Goal: Transaction & Acquisition: Purchase product/service

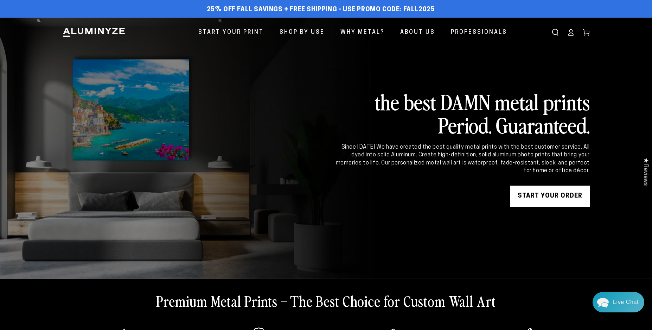
click at [564, 194] on div "Close dialog Get 35% Off + Free Shipping on Your First Order! Plus, enjoy early…" at bounding box center [326, 165] width 652 height 330
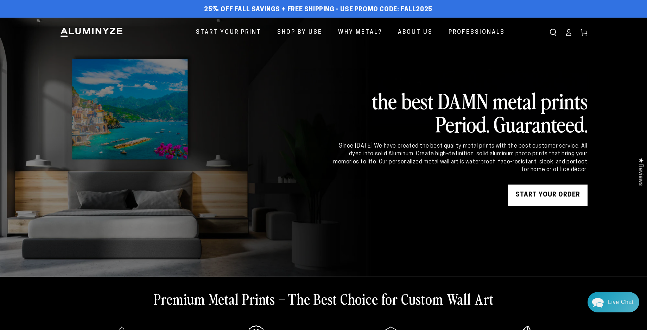
click at [539, 197] on link "START YOUR Order" at bounding box center [548, 194] width 80 height 21
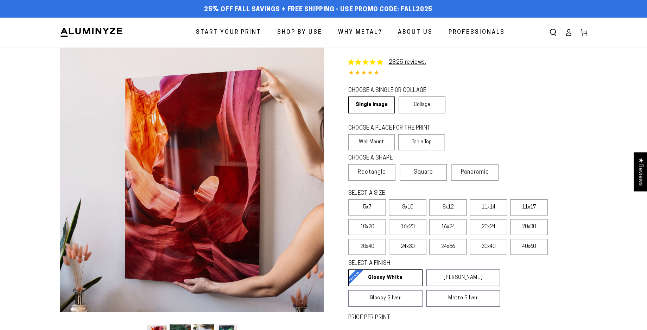
select select "**********"
click at [377, 105] on link "Single Image" at bounding box center [371, 104] width 46 height 17
click at [370, 172] on span "Rectangle" at bounding box center [372, 172] width 28 height 8
click at [524, 207] on label "11x17" at bounding box center [529, 207] width 38 height 16
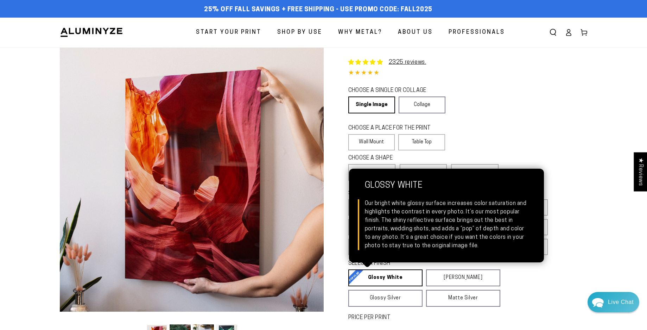
click at [383, 277] on link "Glossy White Glossy White Our bright white glossy surface increases color satur…" at bounding box center [385, 277] width 74 height 17
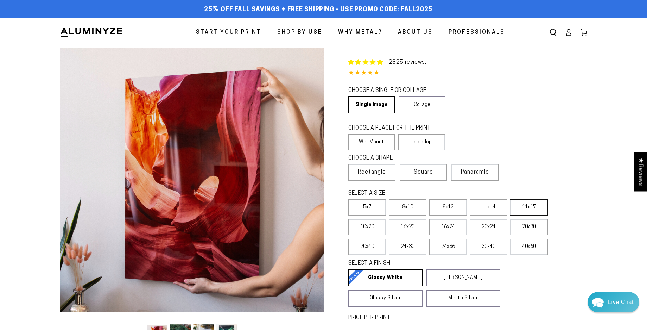
click at [529, 206] on label "11x17" at bounding box center [529, 207] width 38 height 16
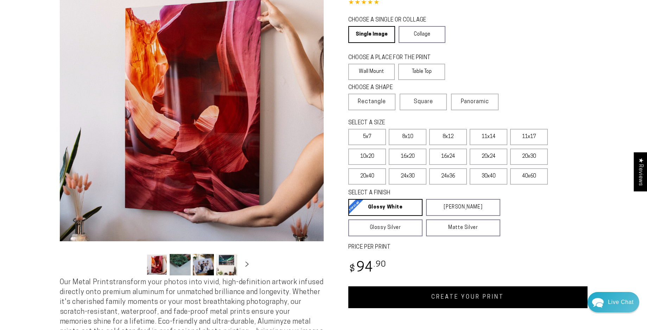
click at [488, 297] on link "CREATE YOUR PRINT" at bounding box center [467, 297] width 239 height 22
